Goal: Information Seeking & Learning: Learn about a topic

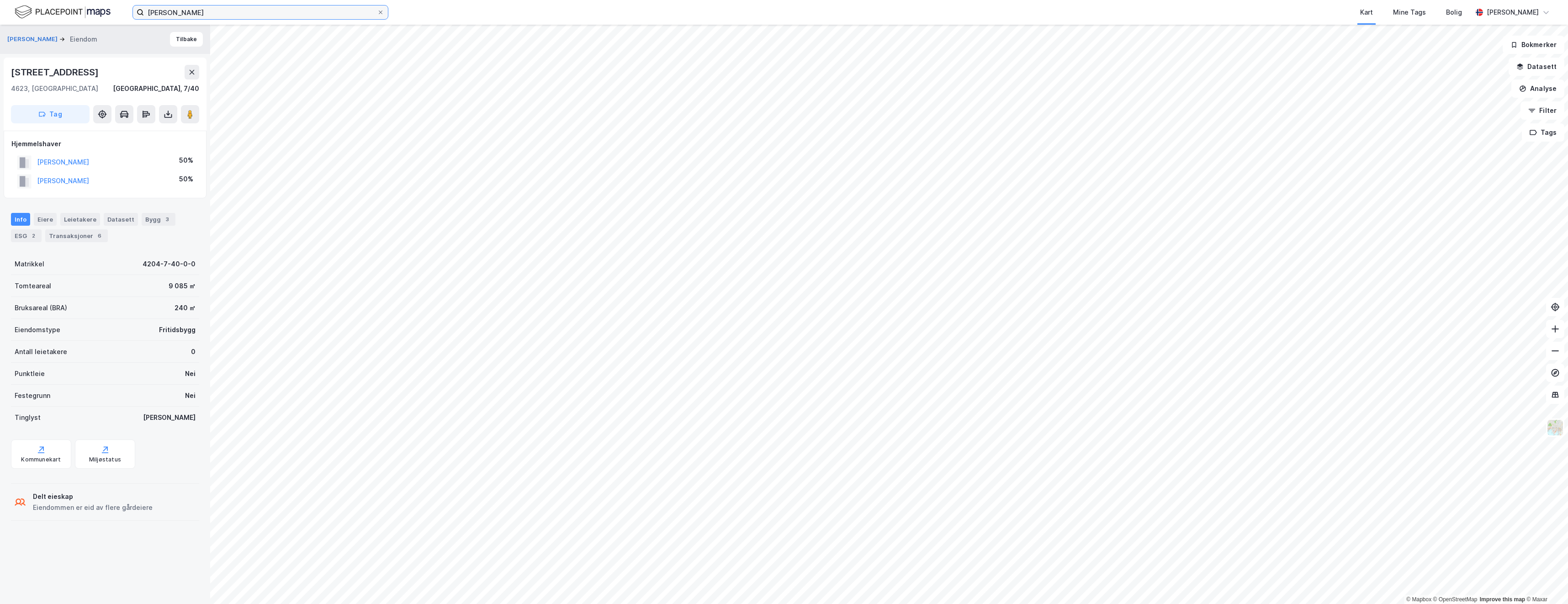
click at [250, 14] on input "[PERSON_NAME]" at bounding box center [260, 12] width 233 height 14
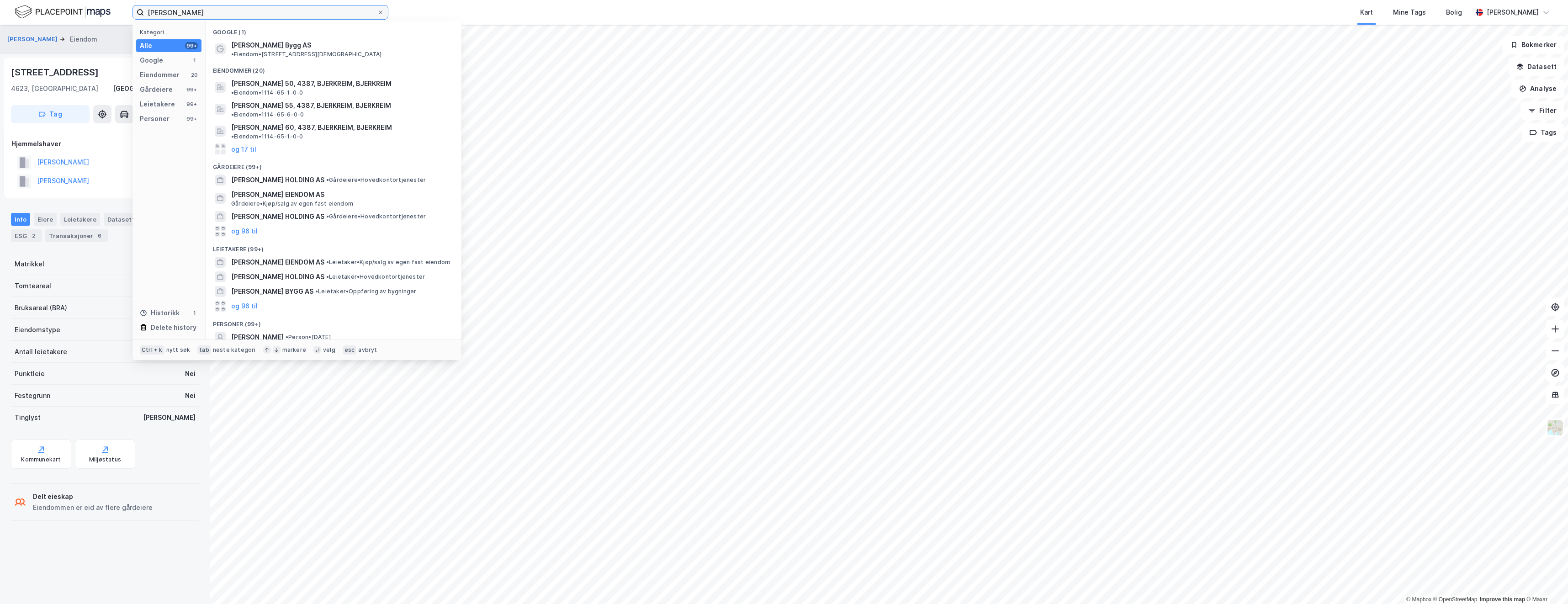
drag, startPoint x: 253, startPoint y: 12, endPoint x: 136, endPoint y: 12, distance: 117.0
click at [136, 12] on label "[PERSON_NAME]" at bounding box center [261, 12] width 256 height 14
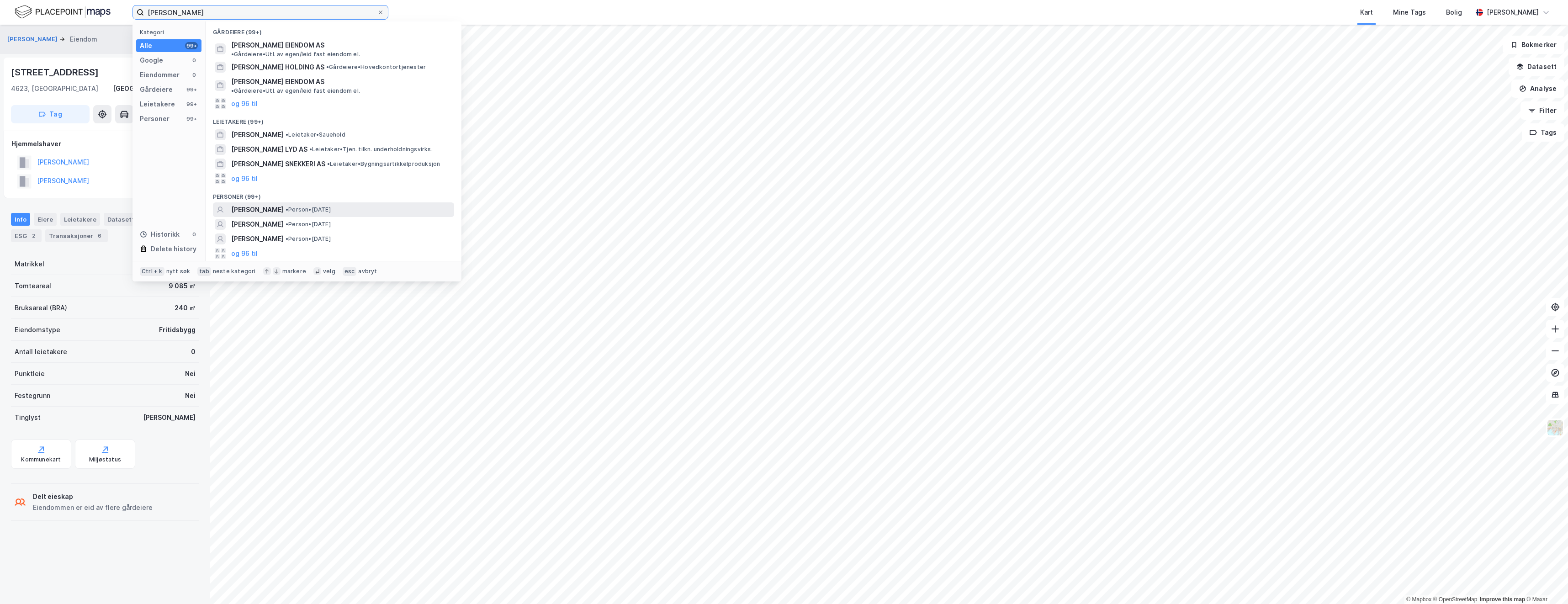
type input "[PERSON_NAME]"
click at [257, 204] on span "[PERSON_NAME]" at bounding box center [257, 209] width 53 height 11
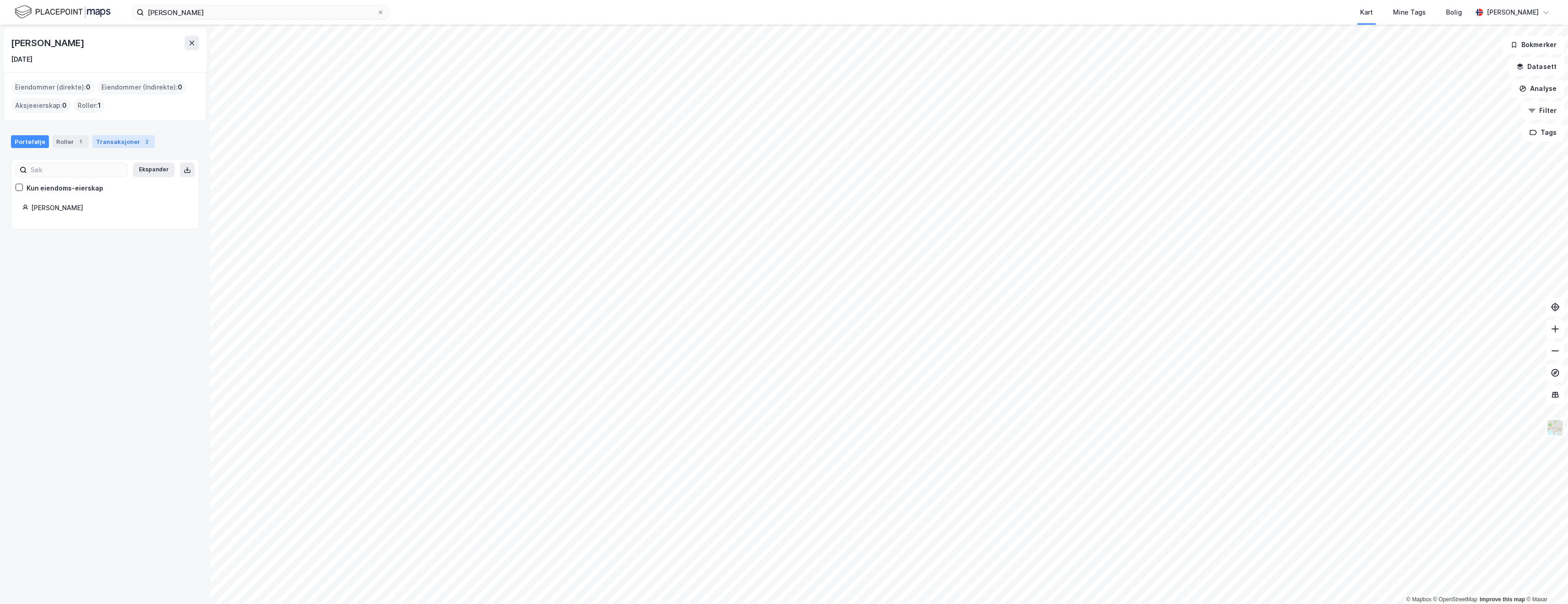
click at [120, 143] on div "Transaksjoner 2" at bounding box center [123, 142] width 62 height 13
